Goal: Task Accomplishment & Management: Complete application form

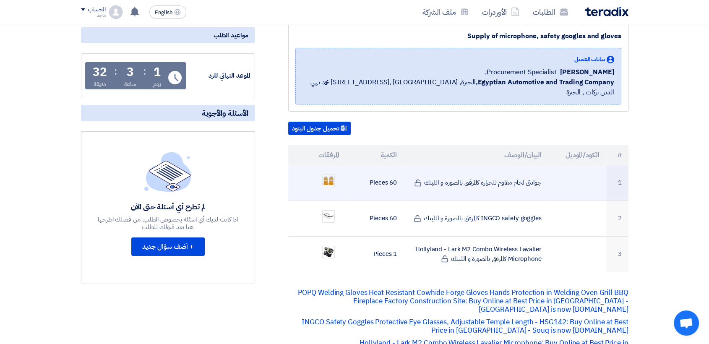
click at [324, 177] on ul at bounding box center [317, 180] width 44 height 21
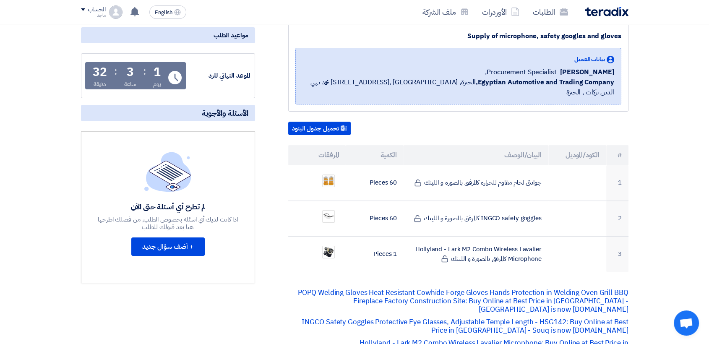
click at [0, 195] on section "Supply of microphone, safety googles and gloves بيانات العميل [PERSON_NAME] Pro…" at bounding box center [354, 347] width 709 height 680
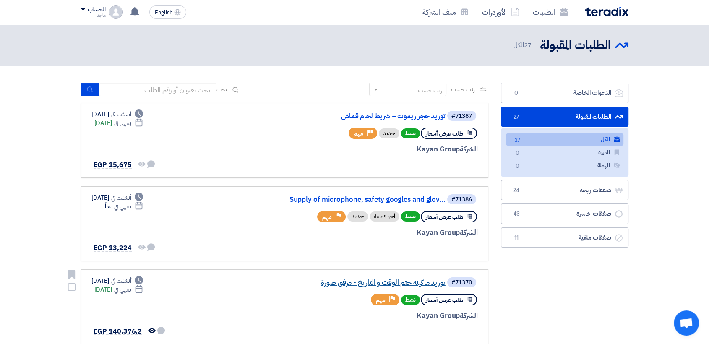
click at [390, 284] on link "توريد ماكينه ختم الوقت و التاريخ - مرفق صورة" at bounding box center [362, 283] width 168 height 8
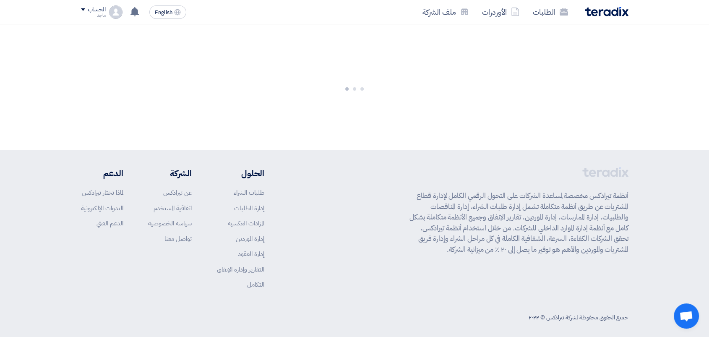
click at [390, 284] on div "أنظمة تيرادكس مخصصة لمساعدة الشركات على التحول الرقمي الكامل لإدارة قطاع المشتر…" at bounding box center [354, 234] width 547 height 135
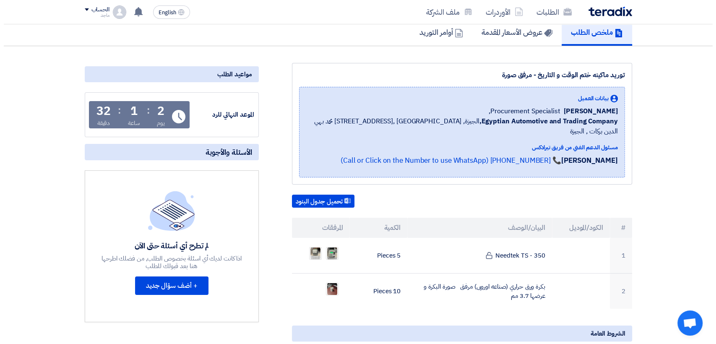
scroll to position [131, 0]
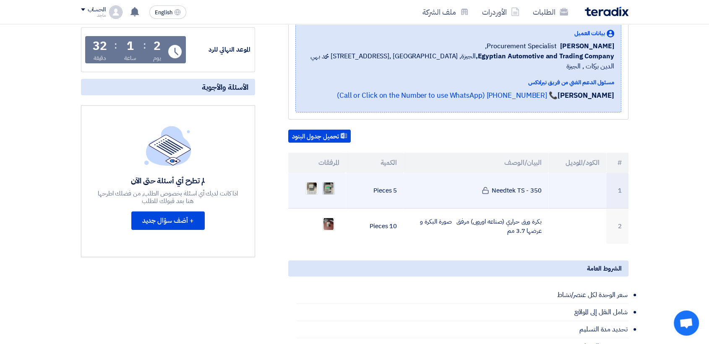
click at [327, 181] on img at bounding box center [328, 188] width 12 height 15
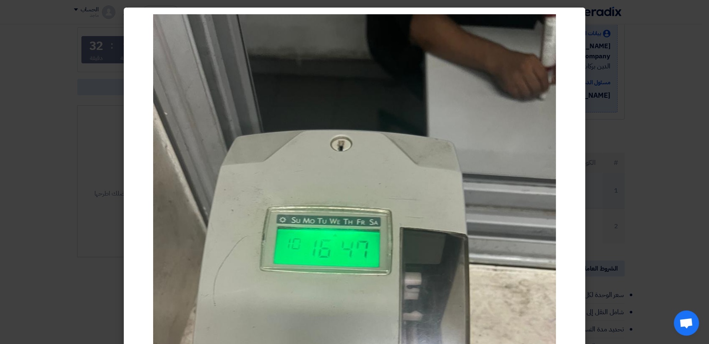
click at [327, 175] on img at bounding box center [354, 282] width 402 height 537
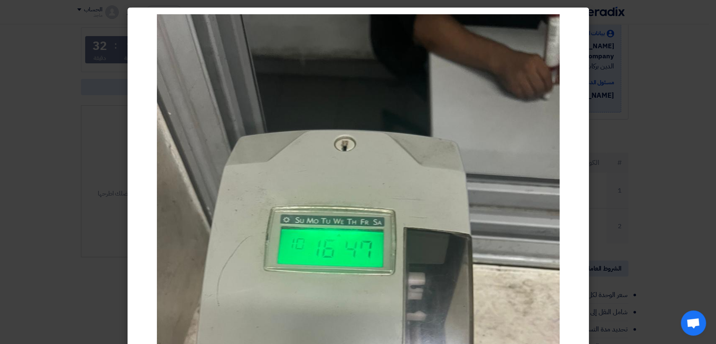
click at [10, 232] on modal-container at bounding box center [358, 172] width 716 height 344
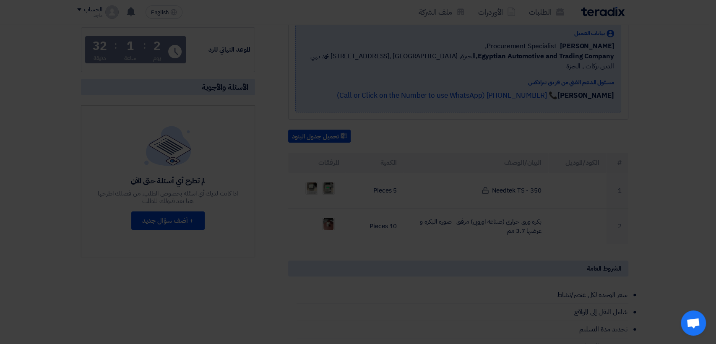
click at [10, 232] on modal-container at bounding box center [358, 172] width 716 height 344
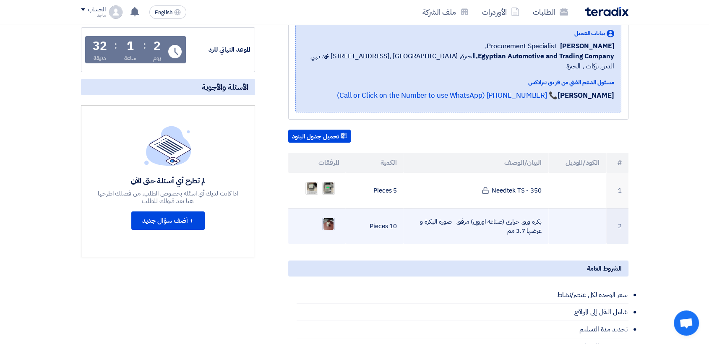
click at [331, 216] on img at bounding box center [328, 223] width 12 height 15
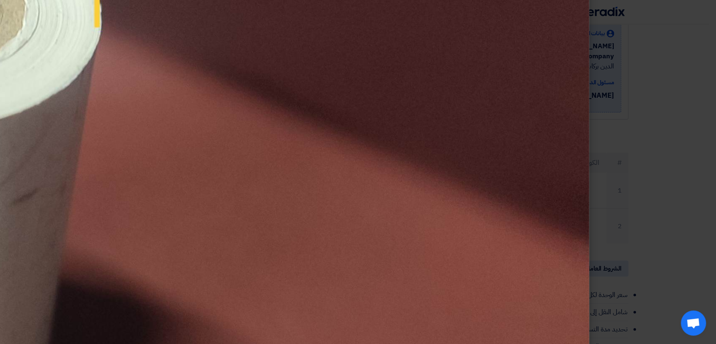
scroll to position [686, 0]
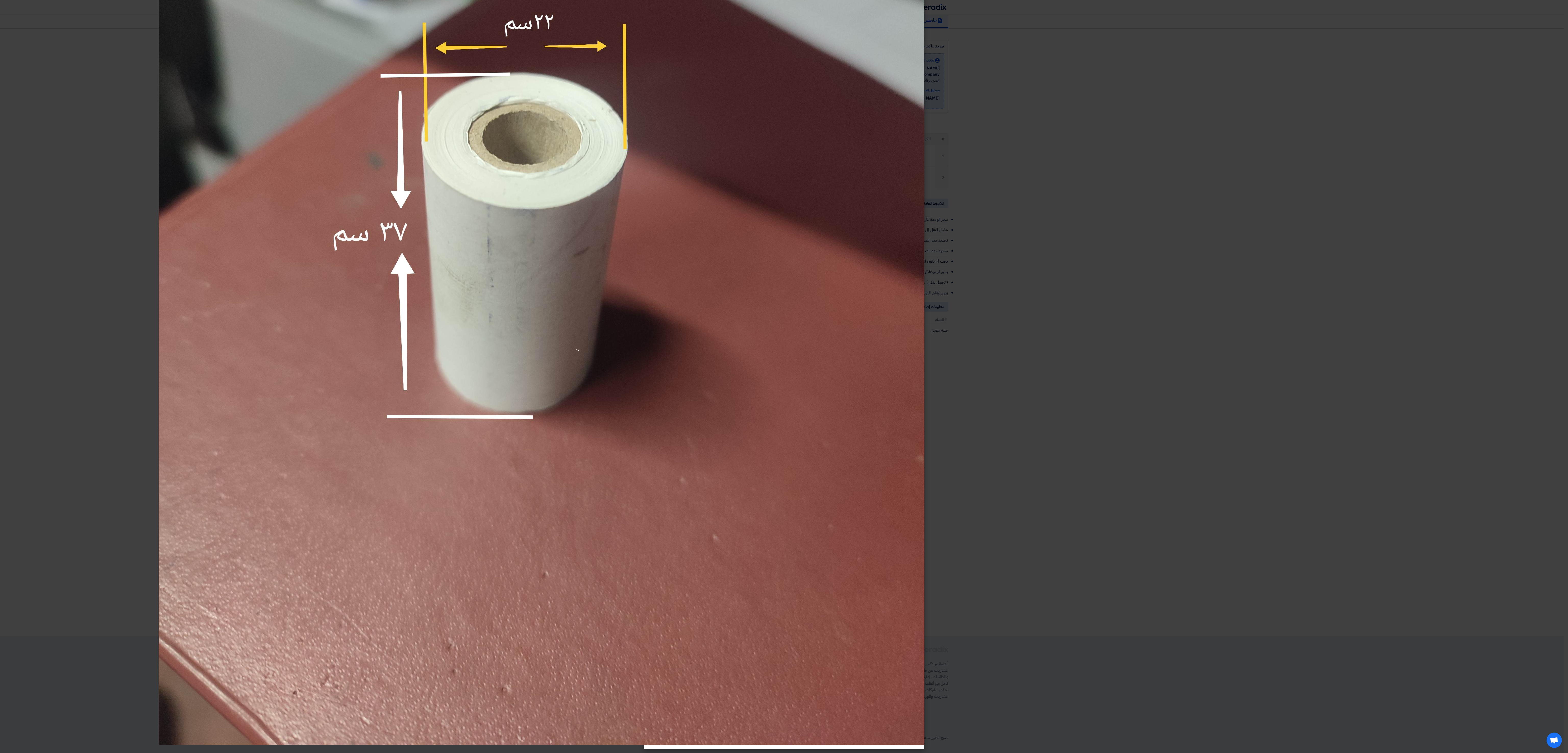
scroll to position [0, 0]
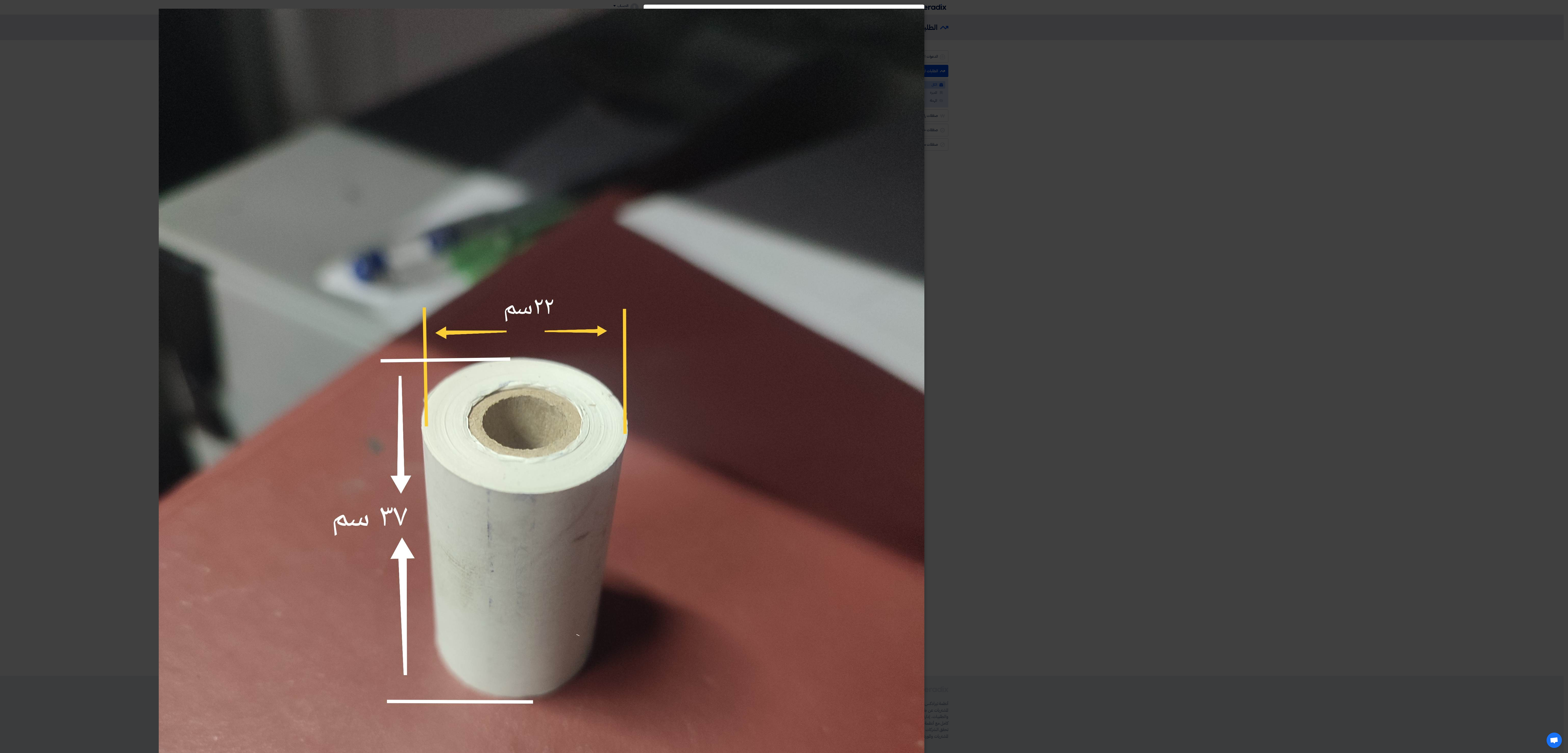
click at [431, 209] on modal-container at bounding box center [784, 376] width 1568 height 753
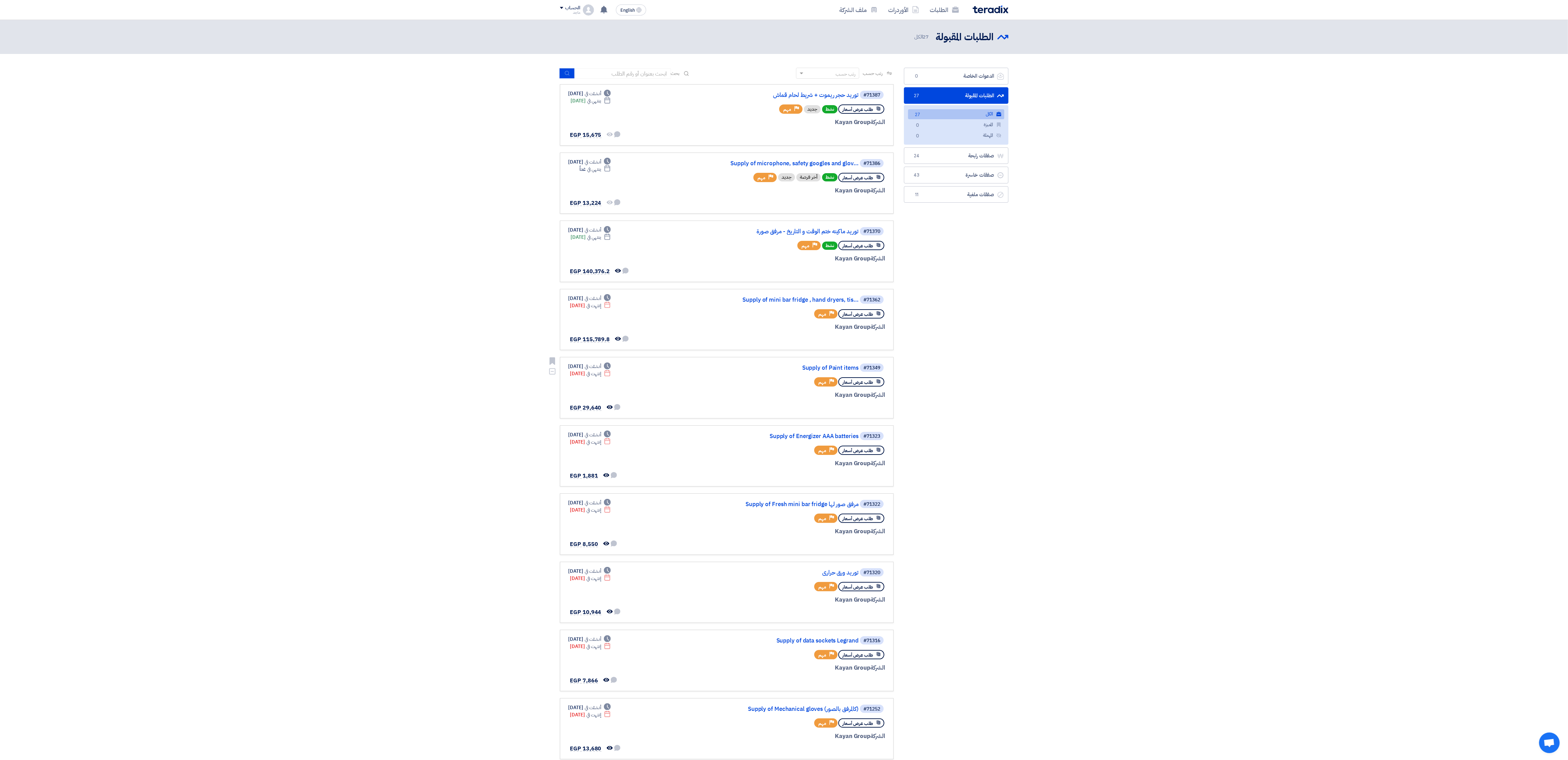
drag, startPoint x: 786, startPoint y: 564, endPoint x: 589, endPoint y: 423, distance: 242.3
click at [580, 281] on link "#71349 Supply of Paint items طلب عرض أسعار Priority مهم الشركة Kayan Group Dead…" at bounding box center [726, 388] width 334 height 61
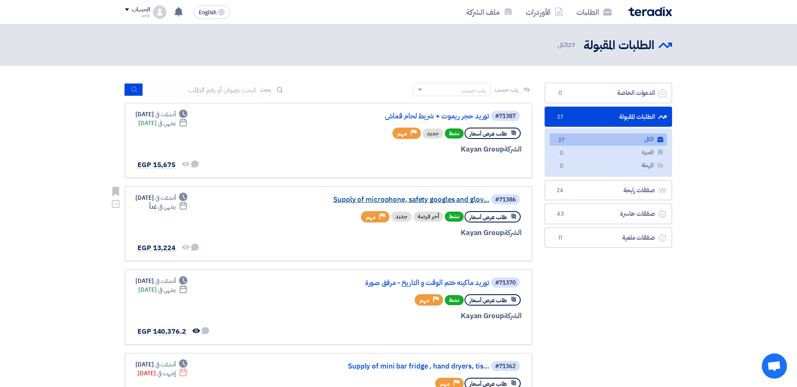
click at [462, 203] on link "Supply of microphone, safety googles and glov..." at bounding box center [406, 200] width 168 height 8
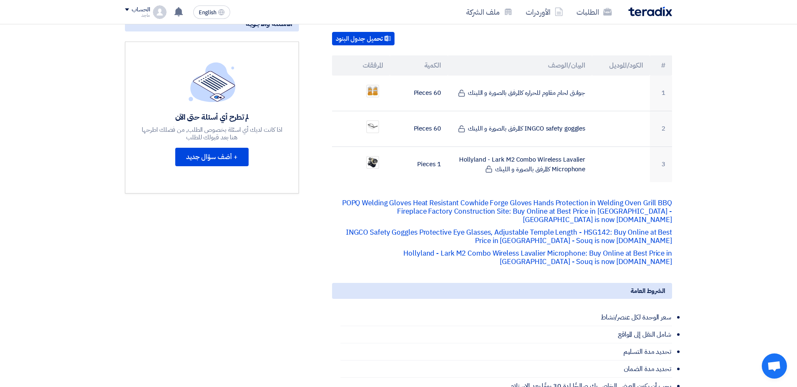
scroll to position [207, 0]
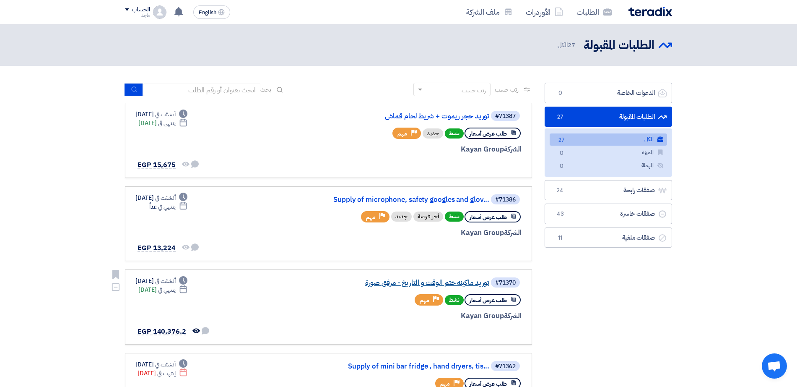
click at [409, 281] on link "توريد ماكينه ختم الوقت و التاريخ - مرفق صورة" at bounding box center [406, 283] width 168 height 8
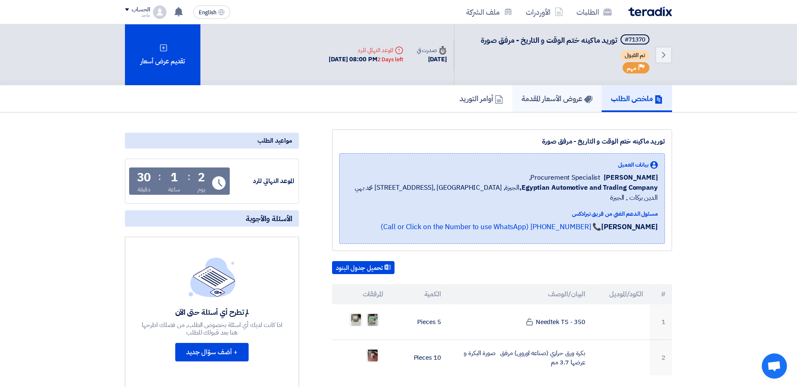
click at [557, 101] on h5 "عروض الأسعار المقدمة" at bounding box center [557, 98] width 71 height 10
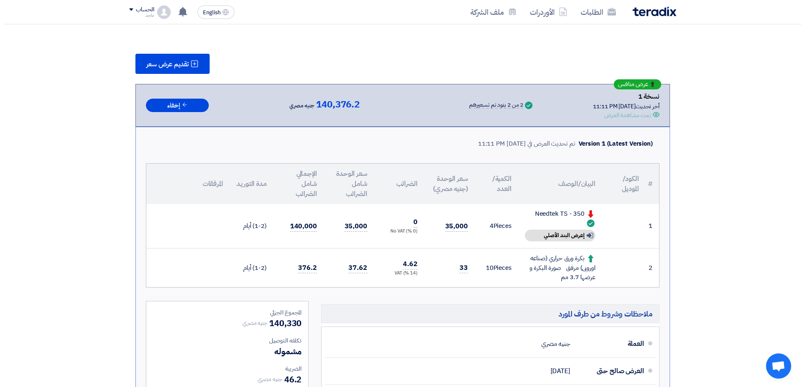
scroll to position [91, 0]
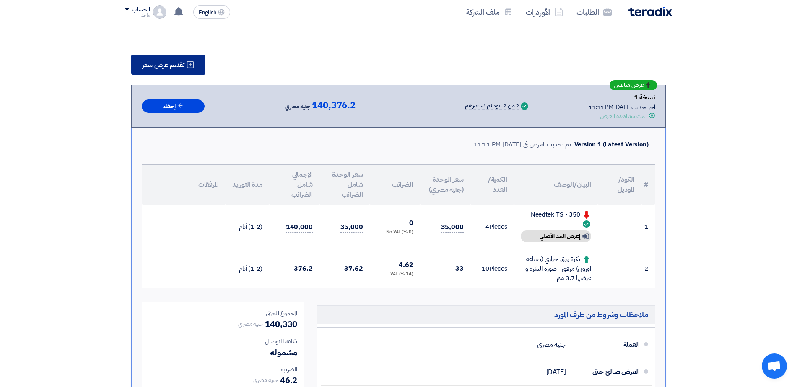
click at [175, 62] on span "تقديم عرض سعر" at bounding box center [163, 65] width 42 height 7
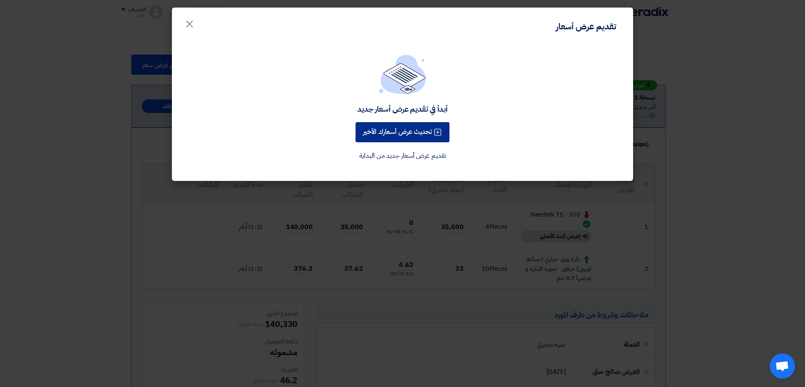
click at [384, 122] on button "تحديث عرض أسعارك الأخير" at bounding box center [403, 132] width 94 height 20
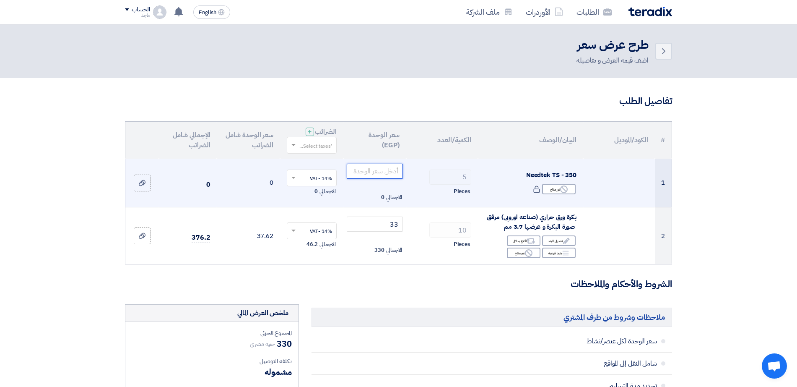
click at [377, 175] on input "number" at bounding box center [375, 171] width 57 height 15
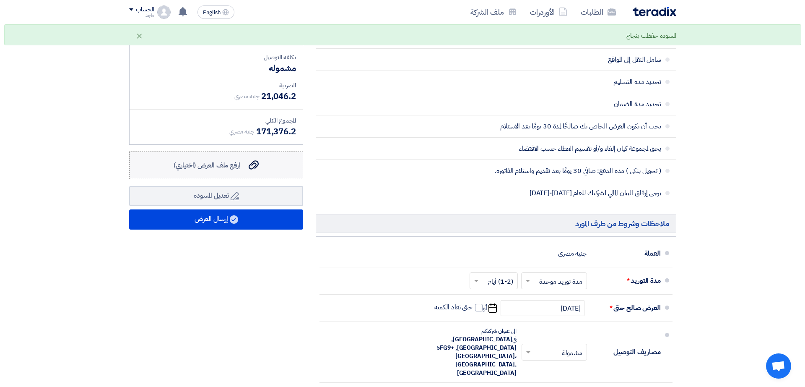
scroll to position [306, 0]
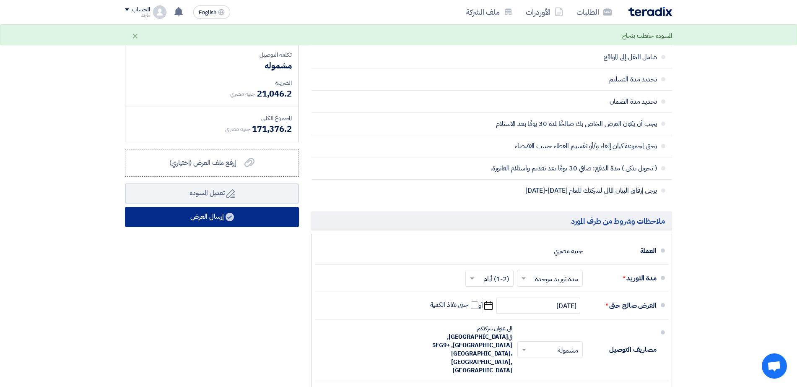
type input "30000"
click at [283, 207] on button "إرسال العرض" at bounding box center [212, 217] width 174 height 20
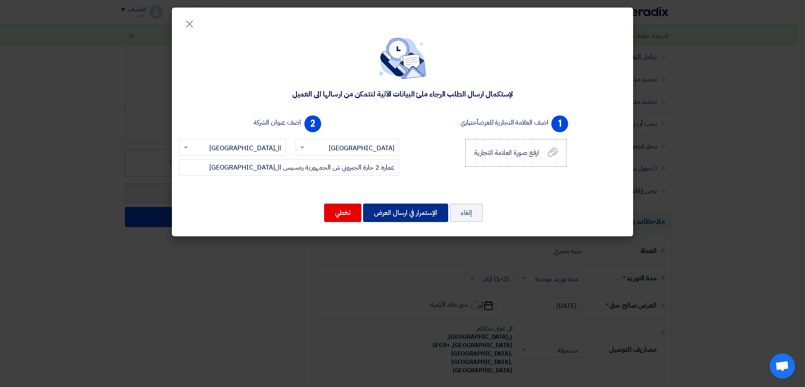
click at [397, 214] on button "الإستمرار في ارسال العرض" at bounding box center [405, 212] width 85 height 18
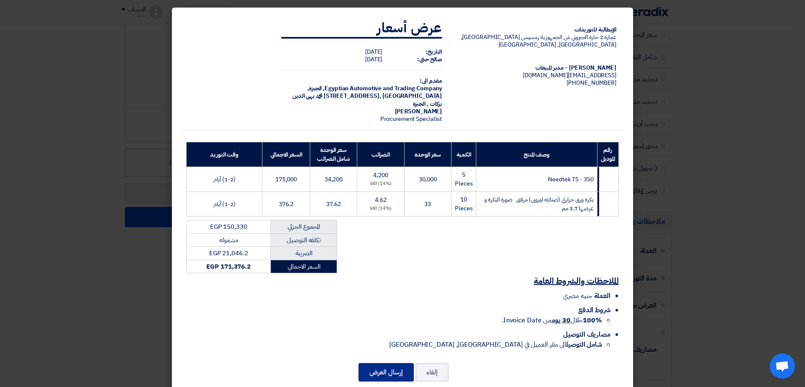
click at [391, 343] on button "إرسال العرض" at bounding box center [385, 372] width 55 height 18
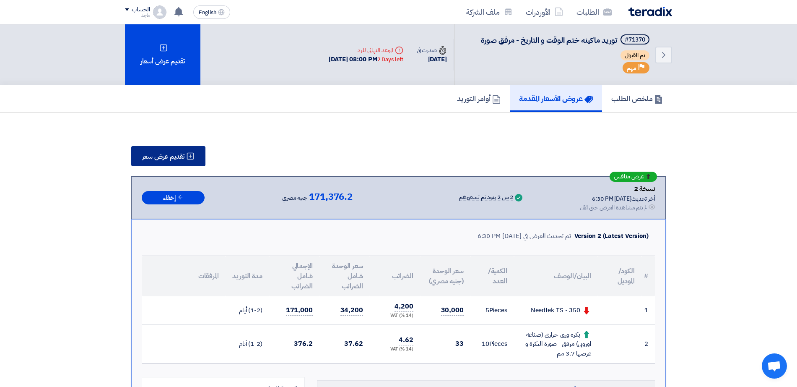
click at [172, 149] on button "تقديم عرض سعر" at bounding box center [168, 156] width 74 height 20
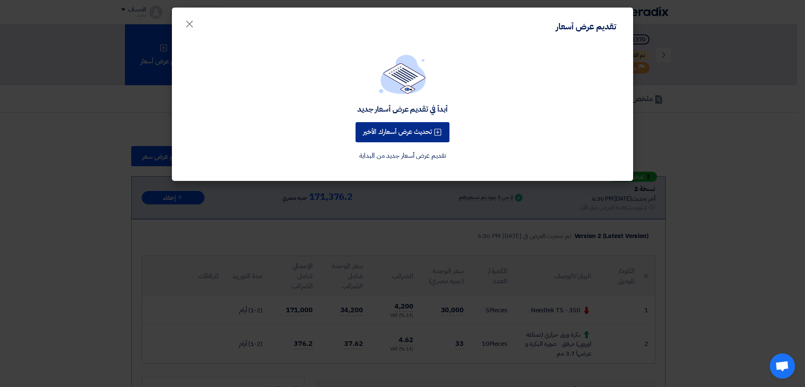
click at [419, 125] on button "تحديث عرض أسعارك الأخير" at bounding box center [403, 132] width 94 height 20
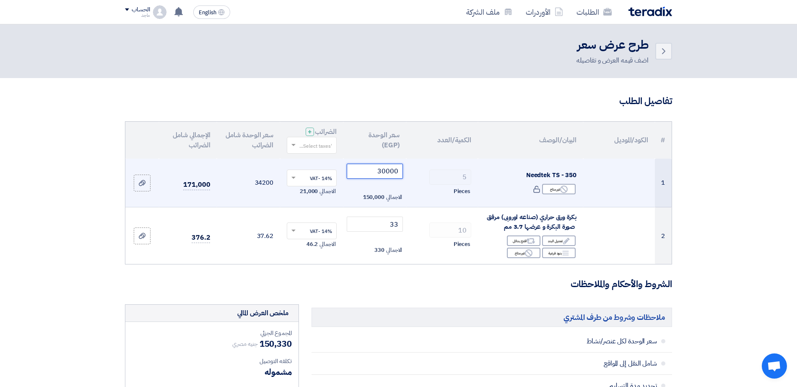
click at [375, 173] on input "30000" at bounding box center [375, 171] width 57 height 15
type input "3"
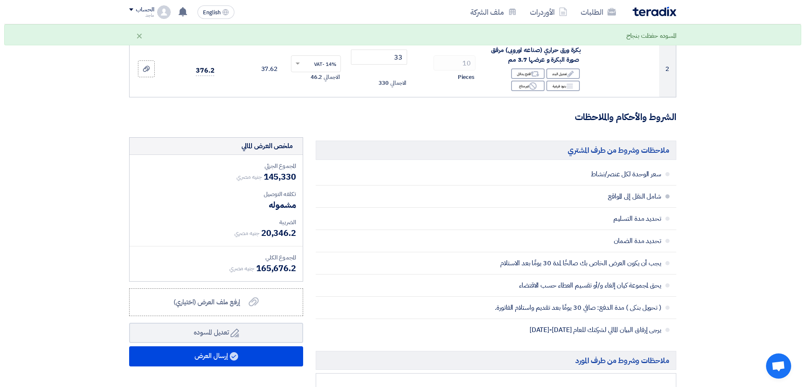
scroll to position [213, 0]
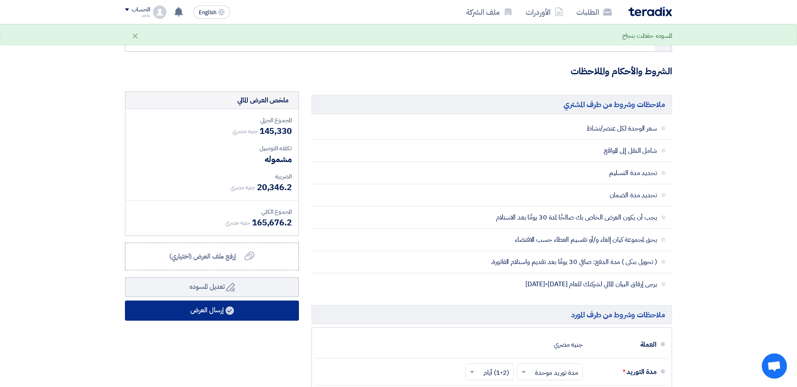
type input "29000"
click at [242, 311] on button "إرسال العرض" at bounding box center [212, 310] width 174 height 20
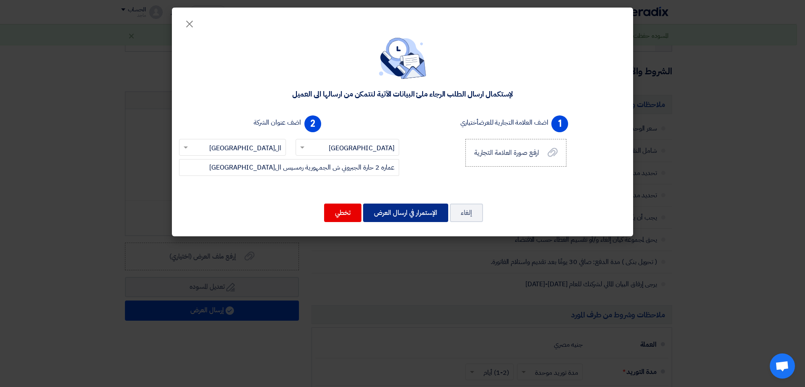
click at [441, 210] on button "الإستمرار في ارسال العرض" at bounding box center [405, 212] width 85 height 18
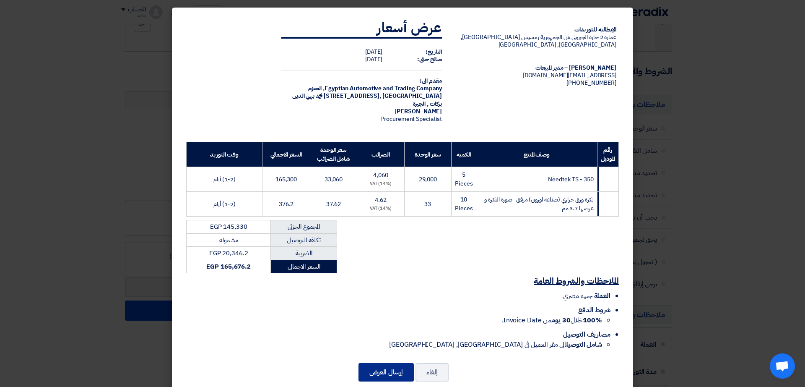
click at [378, 343] on button "إرسال العرض" at bounding box center [385, 372] width 55 height 18
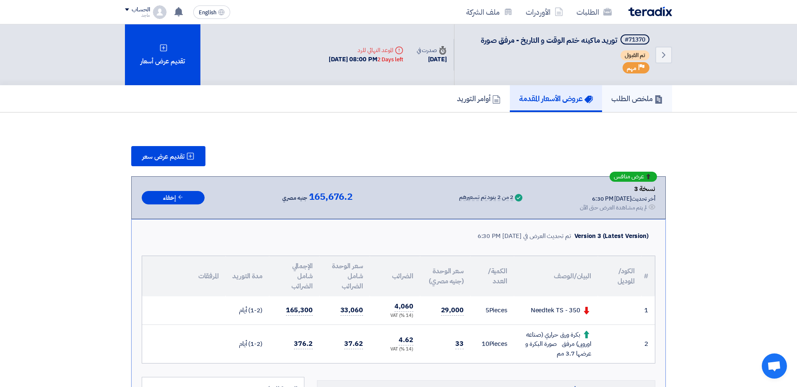
click at [637, 105] on link "ملخص الطلب" at bounding box center [637, 98] width 70 height 27
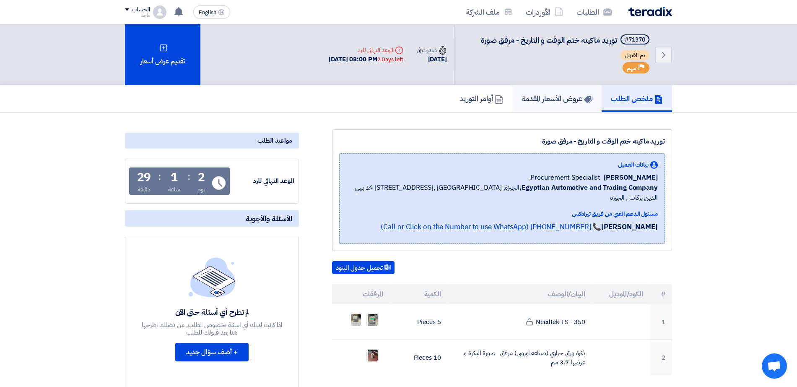
click at [525, 102] on h5 "عروض الأسعار المقدمة" at bounding box center [557, 98] width 71 height 10
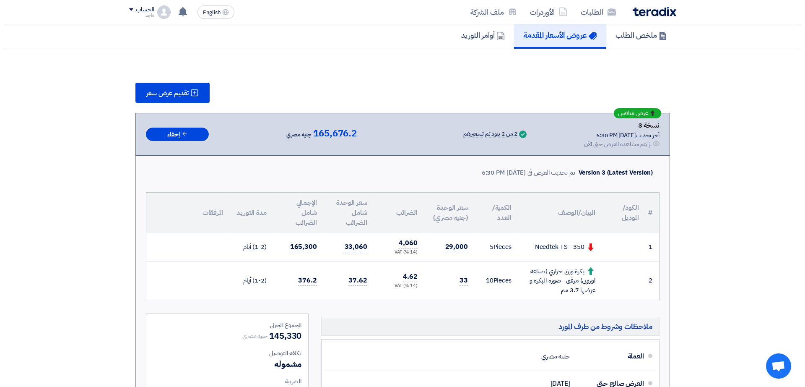
scroll to position [71, 0]
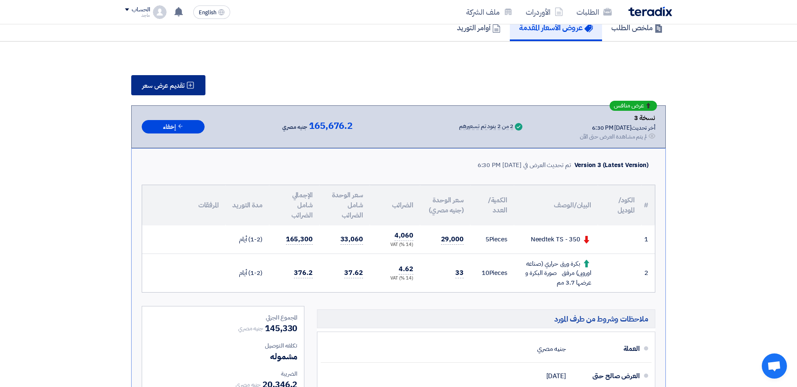
click at [178, 83] on span "تقديم عرض سعر" at bounding box center [163, 85] width 42 height 7
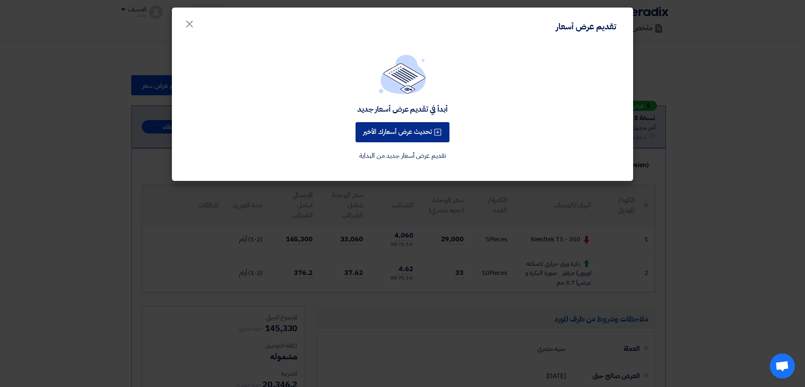
click at [376, 131] on button "تحديث عرض أسعارك الأخير" at bounding box center [403, 132] width 94 height 20
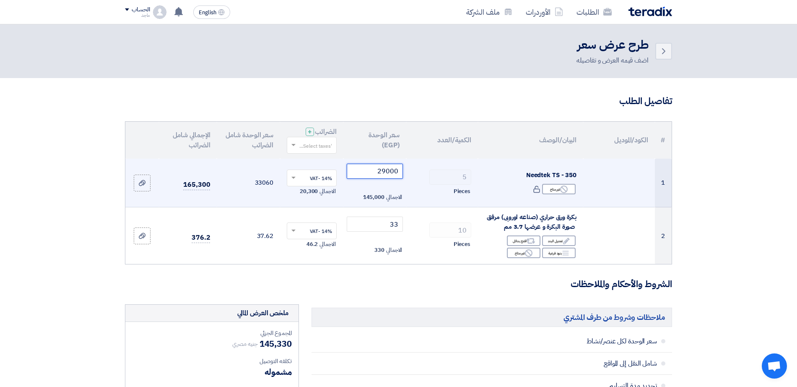
click at [367, 170] on input "29000" at bounding box center [375, 171] width 57 height 15
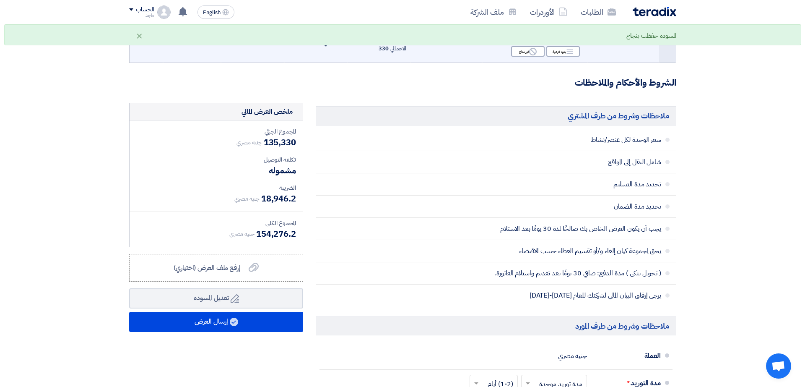
scroll to position [208, 0]
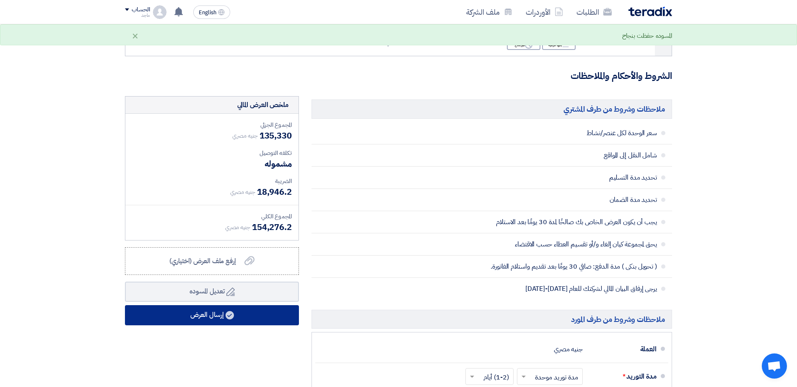
type input "27000"
click at [211, 310] on button "إرسال العرض" at bounding box center [212, 315] width 174 height 20
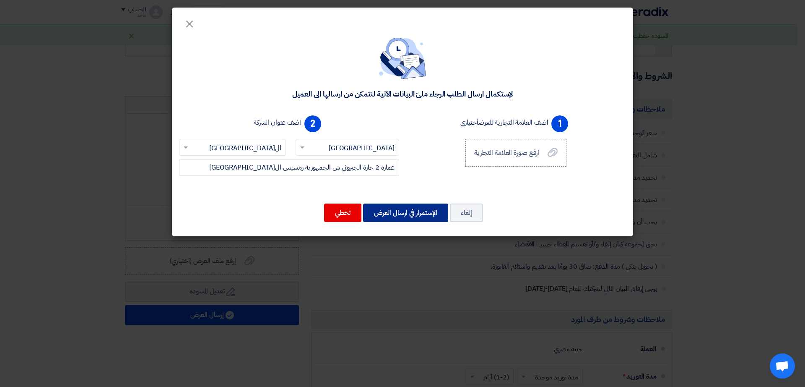
click at [380, 212] on button "الإستمرار في ارسال العرض" at bounding box center [405, 212] width 85 height 18
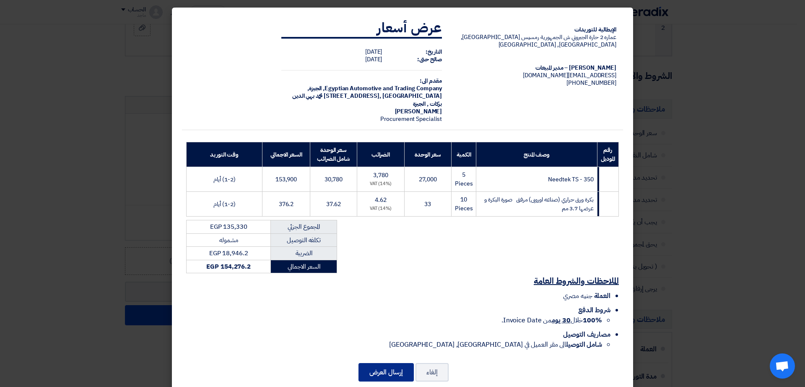
click at [386, 343] on button "إرسال العرض" at bounding box center [385, 372] width 55 height 18
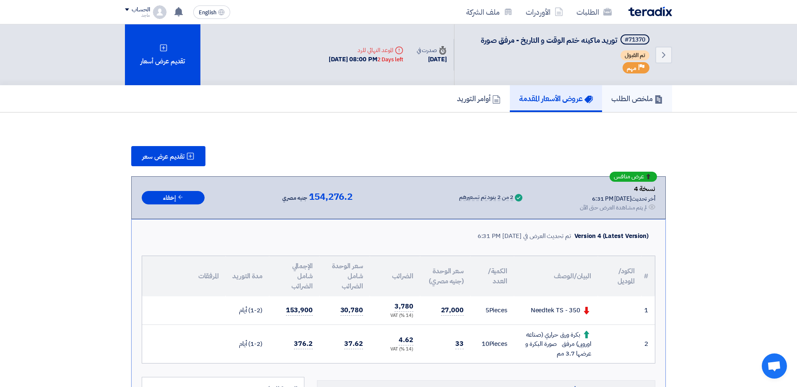
click at [625, 105] on link "ملخص الطلب" at bounding box center [637, 98] width 70 height 27
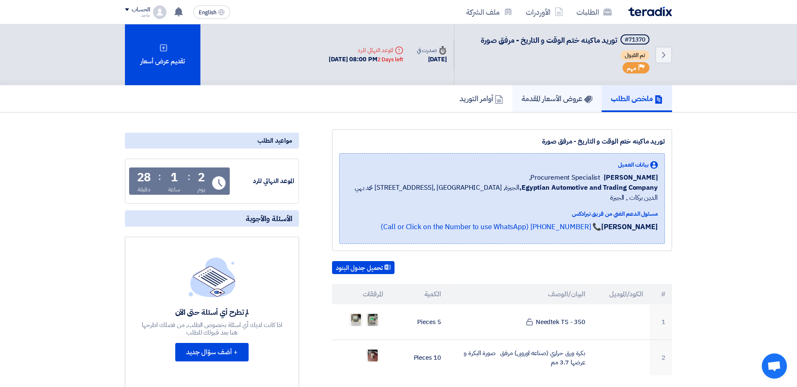
click at [594, 104] on link "عروض الأسعار المقدمة" at bounding box center [556, 98] width 89 height 27
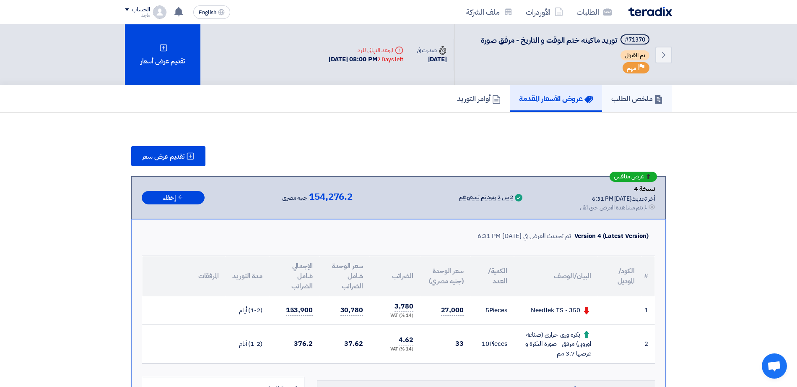
click at [615, 99] on h5 "ملخص الطلب" at bounding box center [637, 98] width 52 height 10
